Goal: Transaction & Acquisition: Purchase product/service

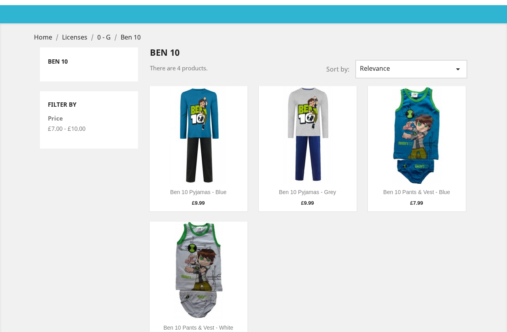
scroll to position [16, 0]
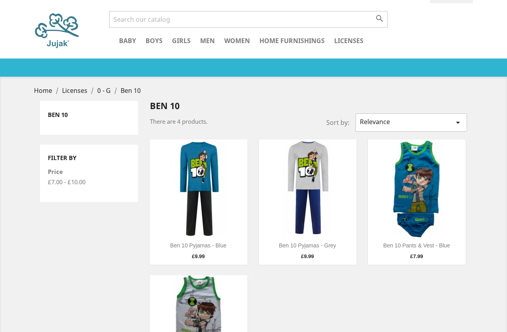
click at [221, 202] on link at bounding box center [198, 188] width 98 height 97
click at [193, 289] on link at bounding box center [198, 324] width 98 height 97
click at [204, 199] on link at bounding box center [198, 188] width 98 height 97
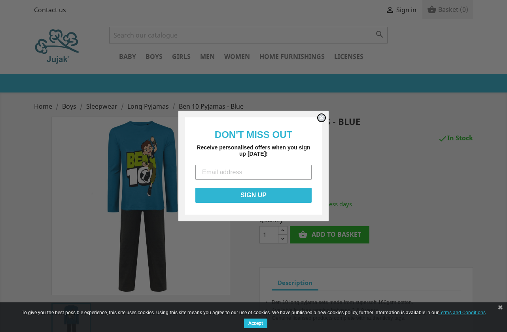
click at [323, 117] on circle "Close dialog" at bounding box center [322, 118] width 8 height 8
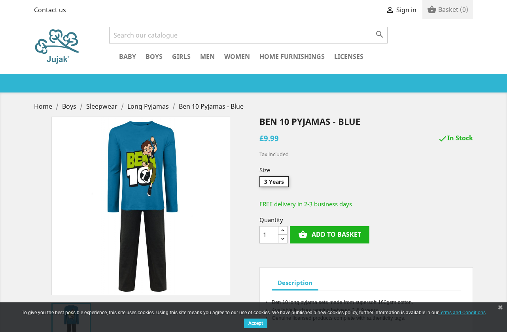
click at [279, 183] on input "3 Years" at bounding box center [273, 183] width 29 height 14
